Goal: Communication & Community: Answer question/provide support

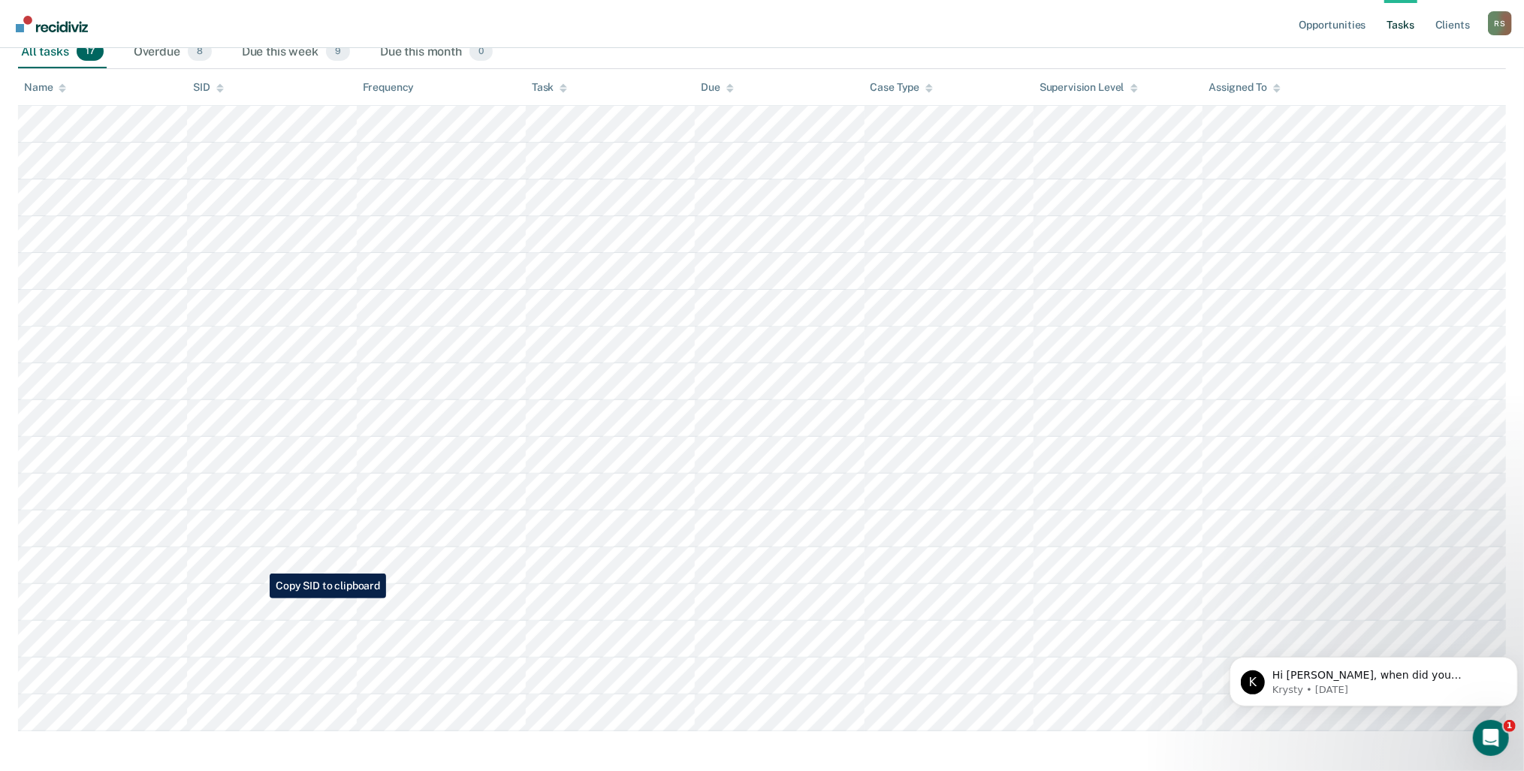
scroll to position [264, 0]
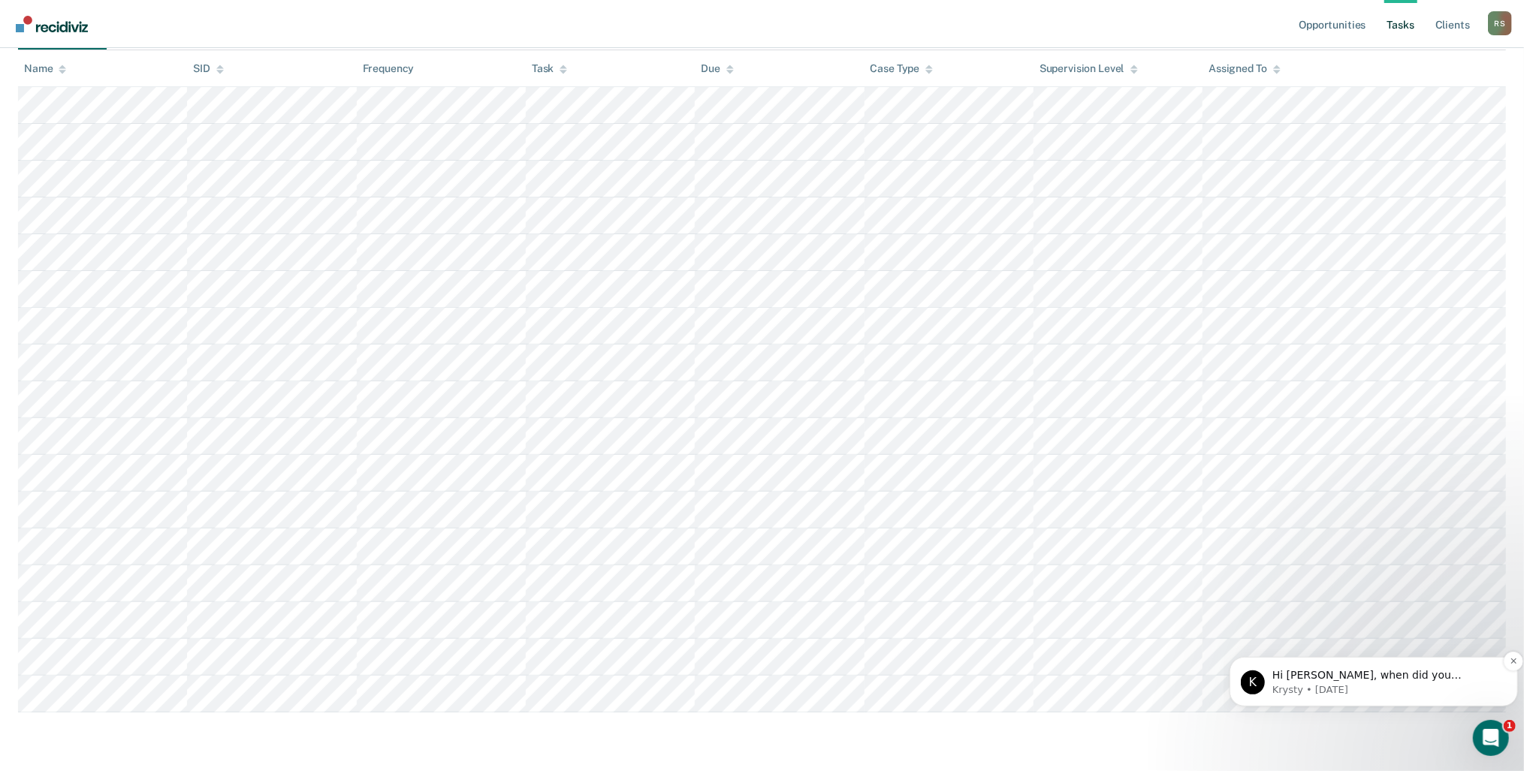
click at [1384, 684] on p "Krysty • [DATE]" at bounding box center [1385, 690] width 227 height 14
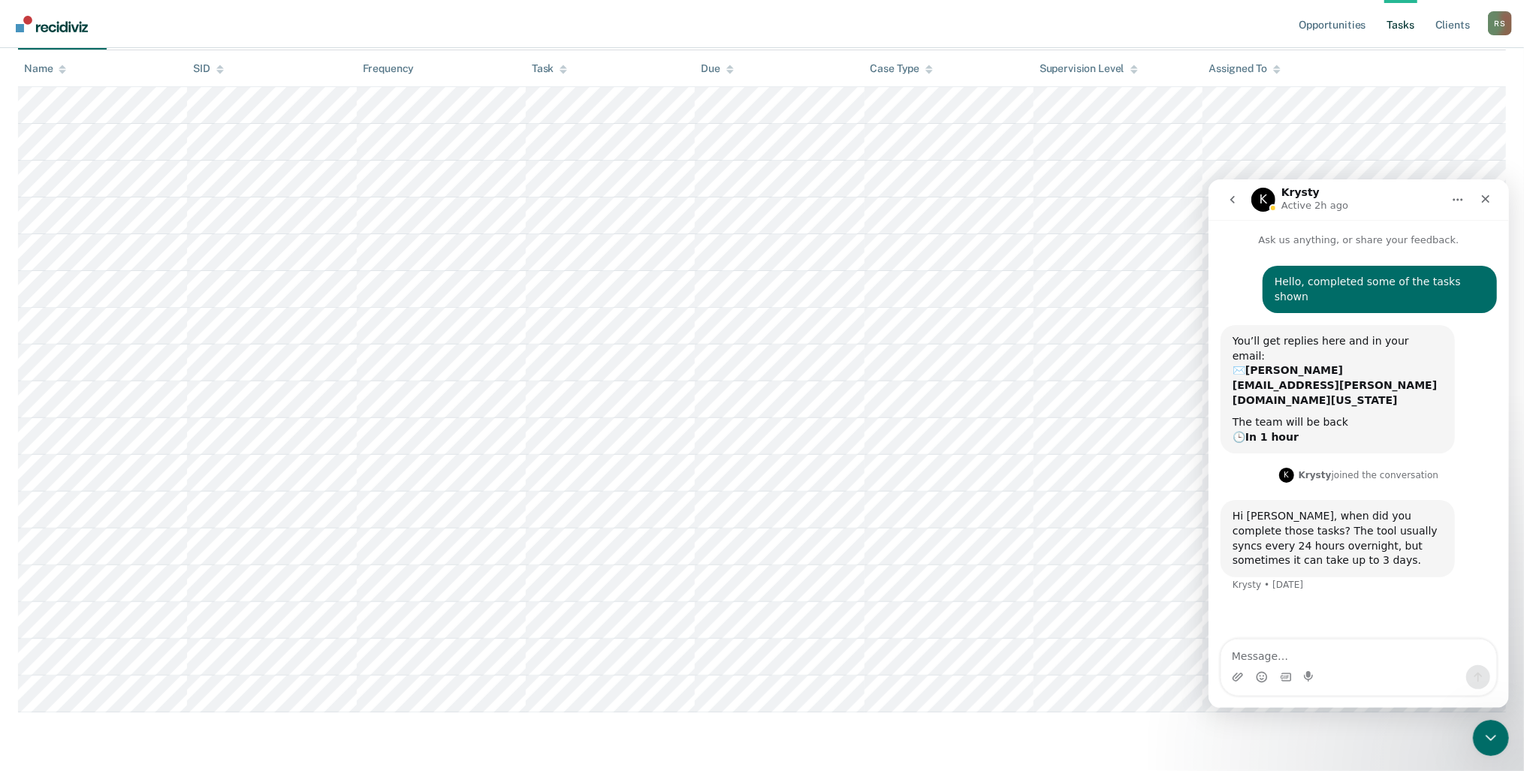
scroll to position [2, 0]
type textarea "got thank you"
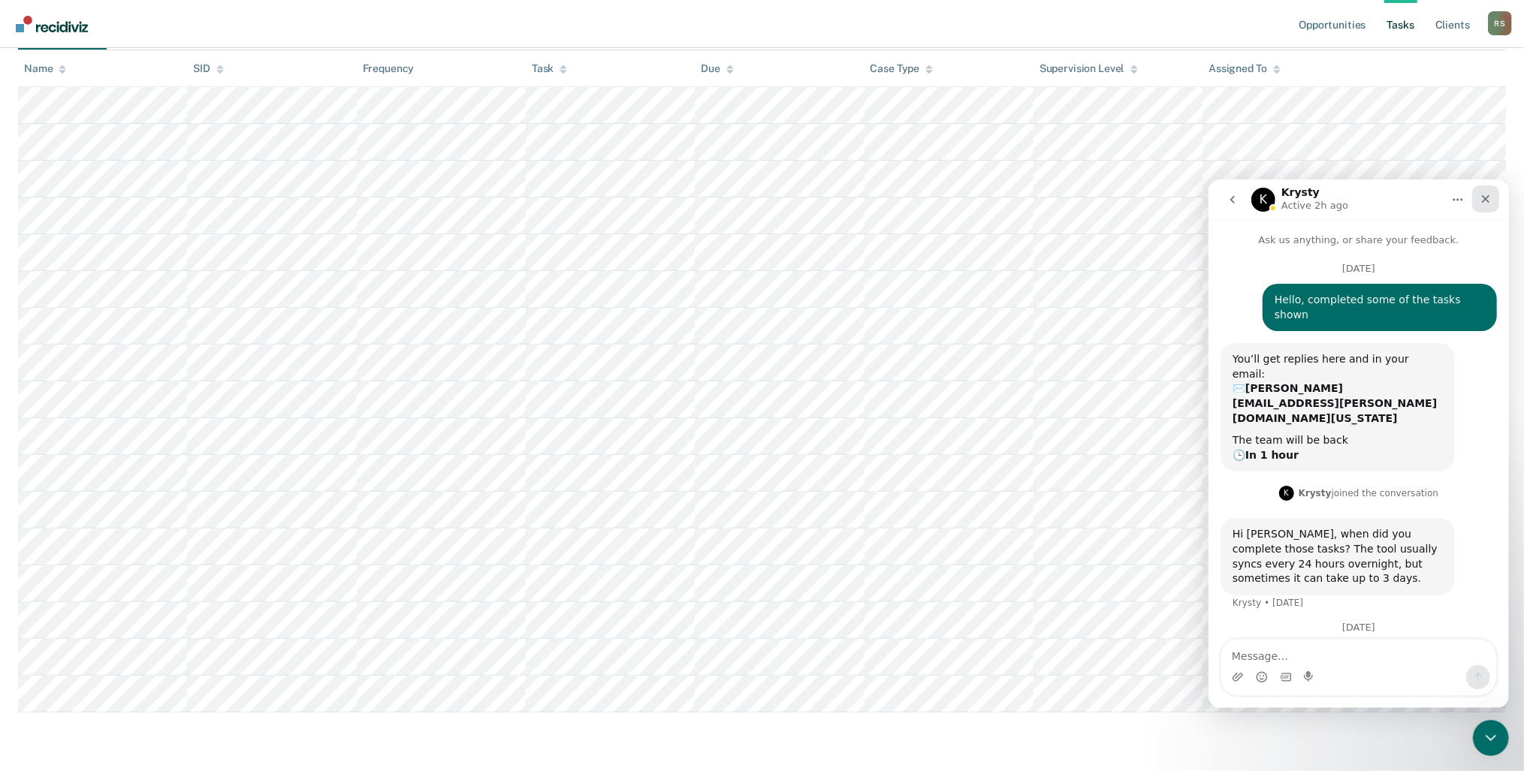
click at [1478, 201] on div "Close" at bounding box center [1485, 198] width 27 height 27
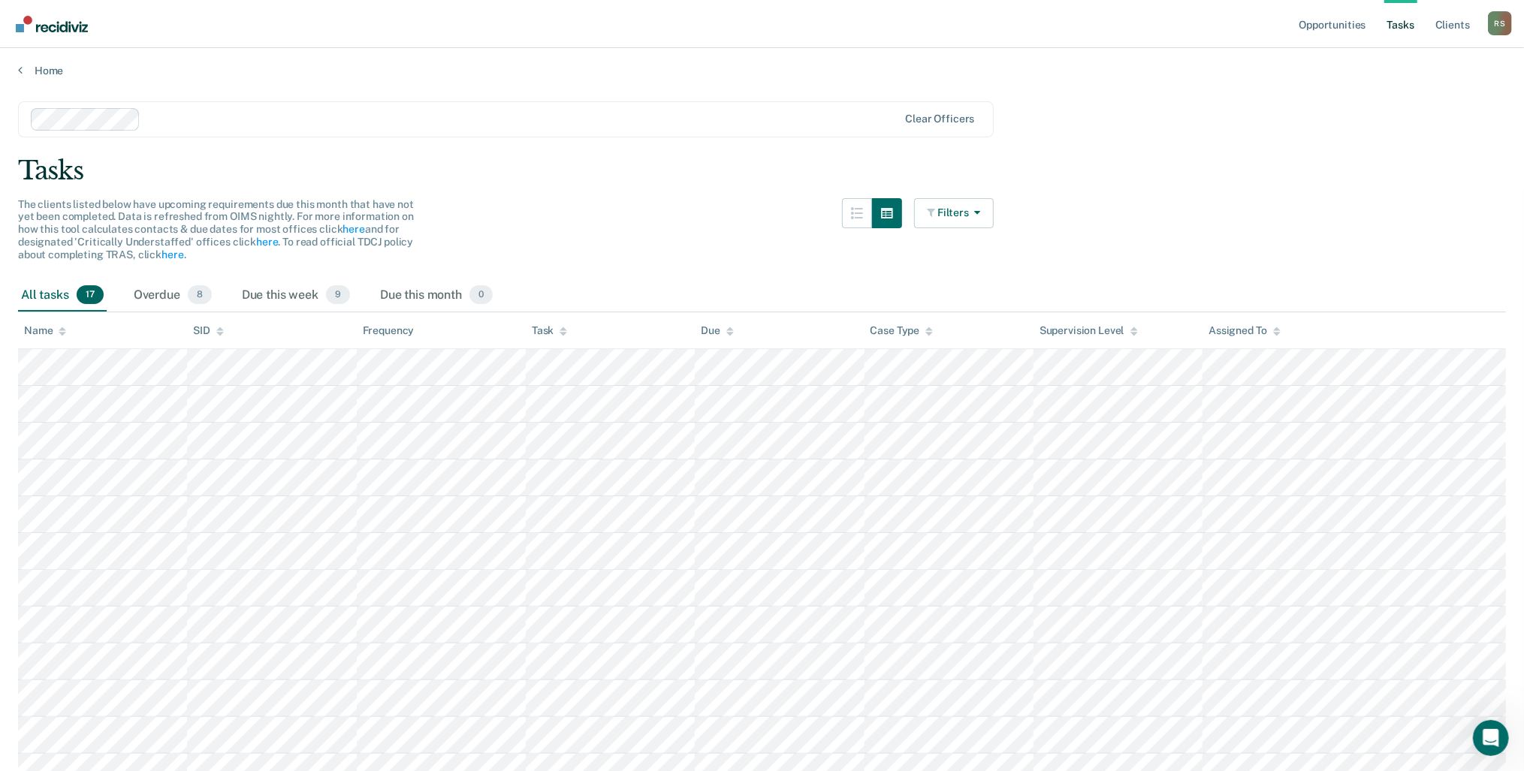
scroll to position [0, 0]
